Goal: Task Accomplishment & Management: Use online tool/utility

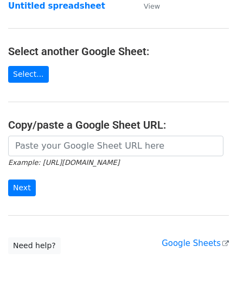
scroll to position [108, 0]
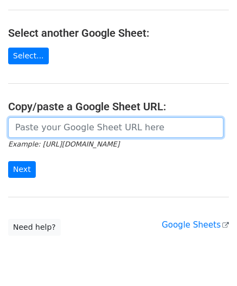
click at [33, 125] on input "url" at bounding box center [115, 128] width 215 height 21
paste input "[URL][DOMAIN_NAME]"
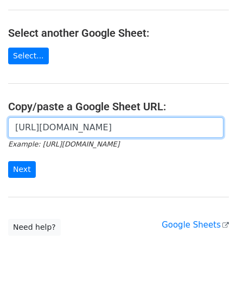
scroll to position [0, 230]
type input "[URL][DOMAIN_NAME]"
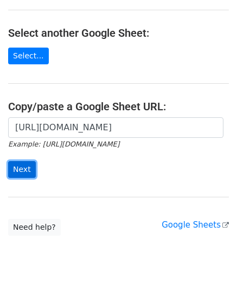
click at [23, 168] on input "Next" at bounding box center [22, 169] width 28 height 17
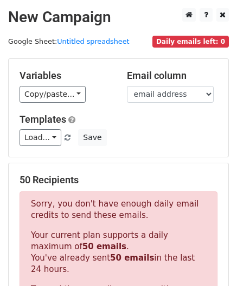
scroll to position [366, 0]
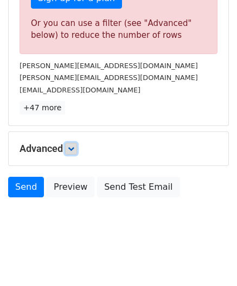
click at [74, 146] on icon at bounding box center [71, 149] width 6 height 6
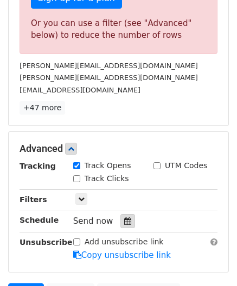
click at [124, 218] on icon at bounding box center [127, 222] width 7 height 8
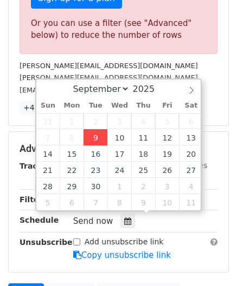
type input "2025-09-09 12:00"
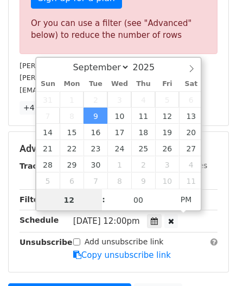
paste input "4"
type input "4"
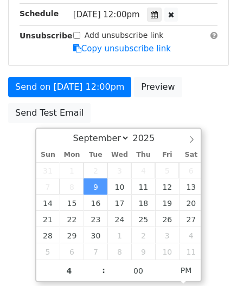
type input "2025-09-09 16:00"
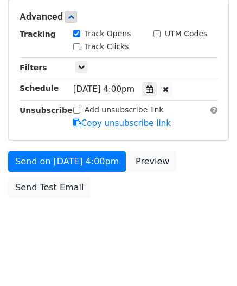
scroll to position [497, 0]
